Goal: Find specific page/section: Find specific page/section

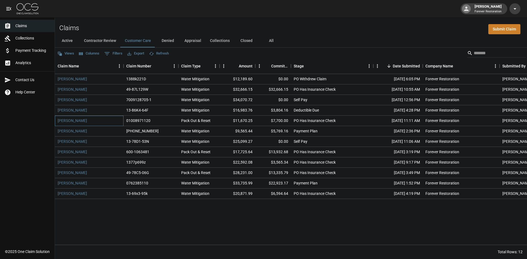
click at [84, 118] on div "[PERSON_NAME]" at bounding box center [89, 121] width 69 height 10
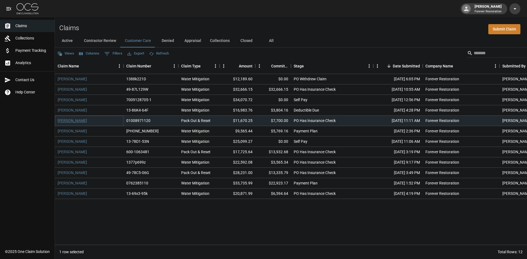
click at [84, 119] on link "[PERSON_NAME]" at bounding box center [72, 120] width 29 height 5
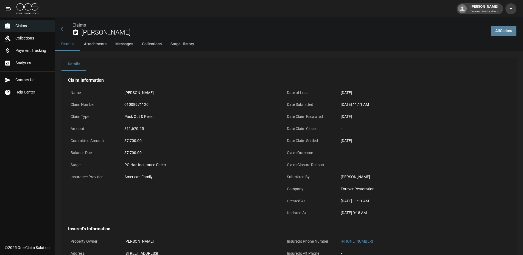
click at [81, 26] on link "Claims" at bounding box center [78, 24] width 13 height 5
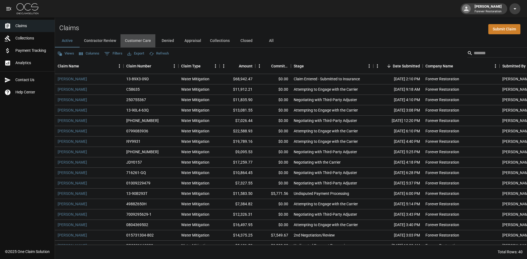
click at [142, 38] on button "Customer Care" at bounding box center [137, 40] width 35 height 13
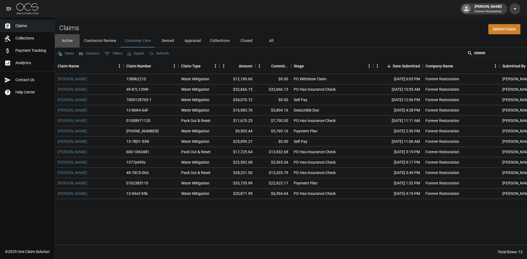
drag, startPoint x: 62, startPoint y: 41, endPoint x: 61, endPoint y: 36, distance: 5.1
click at [63, 41] on button "Active" at bounding box center [67, 40] width 25 height 13
